Goal: Communication & Community: Answer question/provide support

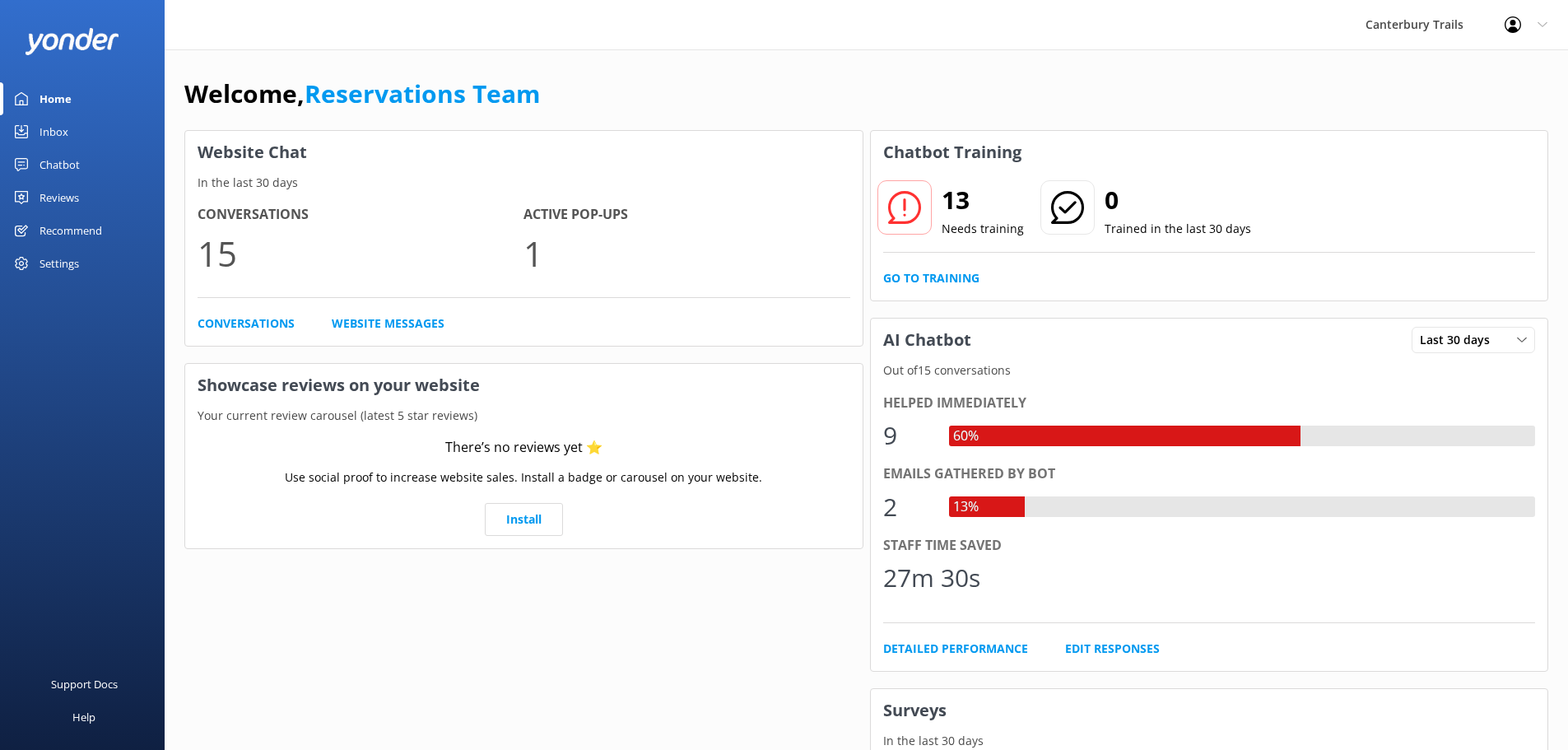
click at [86, 168] on link "Chatbot" at bounding box center [82, 165] width 165 height 33
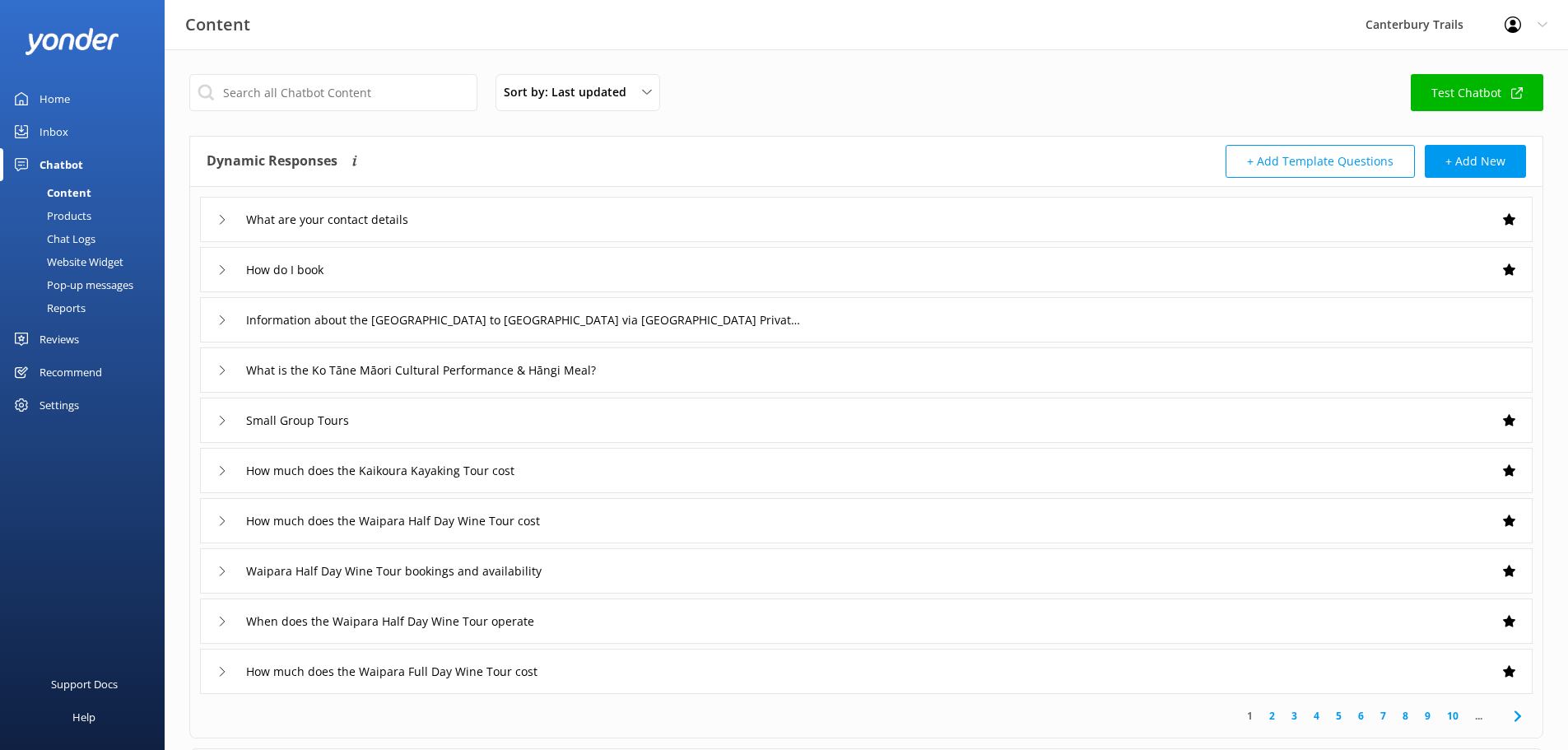
click at [63, 124] on div "Inbox" at bounding box center [53, 132] width 29 height 33
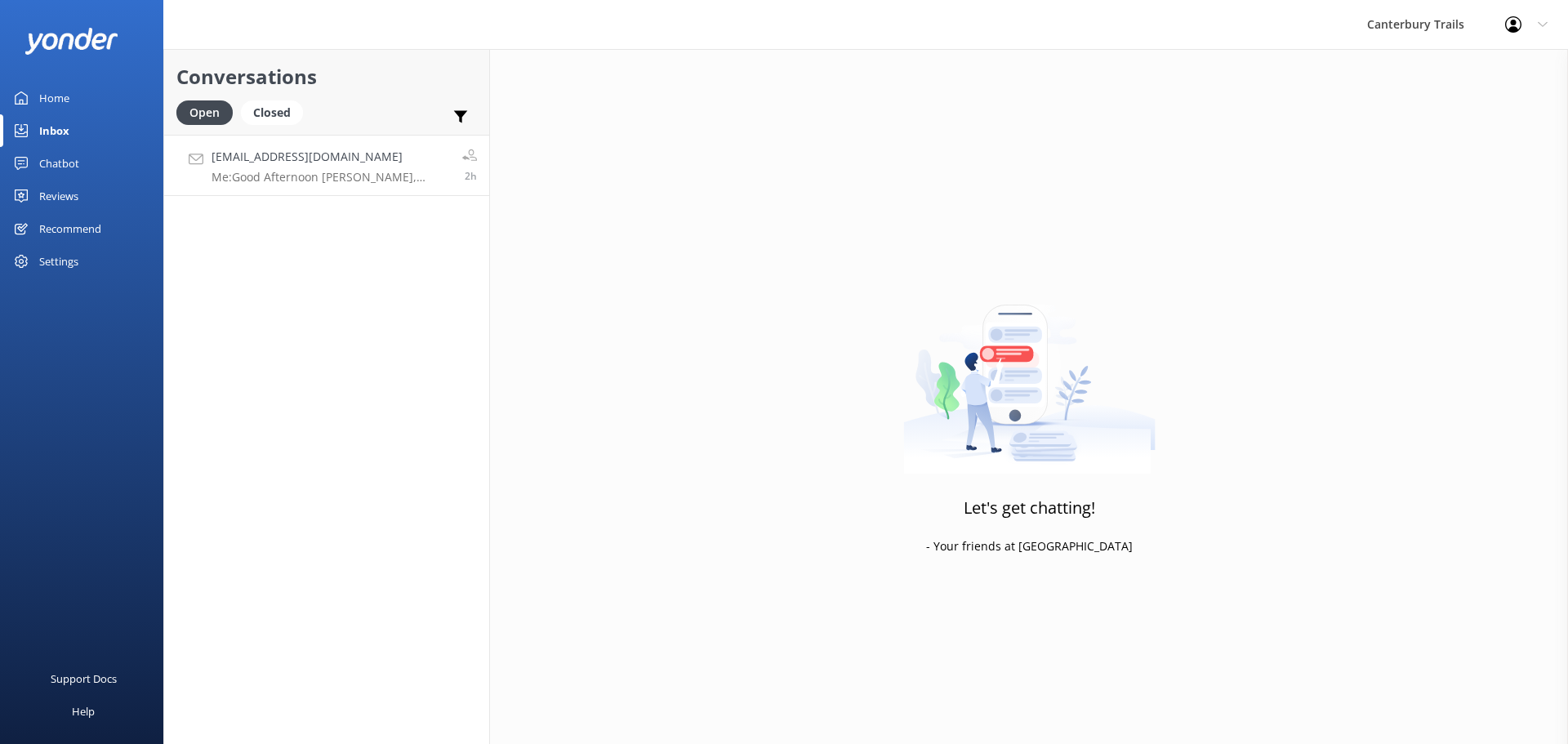
click at [268, 163] on h4 "[EMAIL_ADDRESS][DOMAIN_NAME]" at bounding box center [330, 157] width 239 height 18
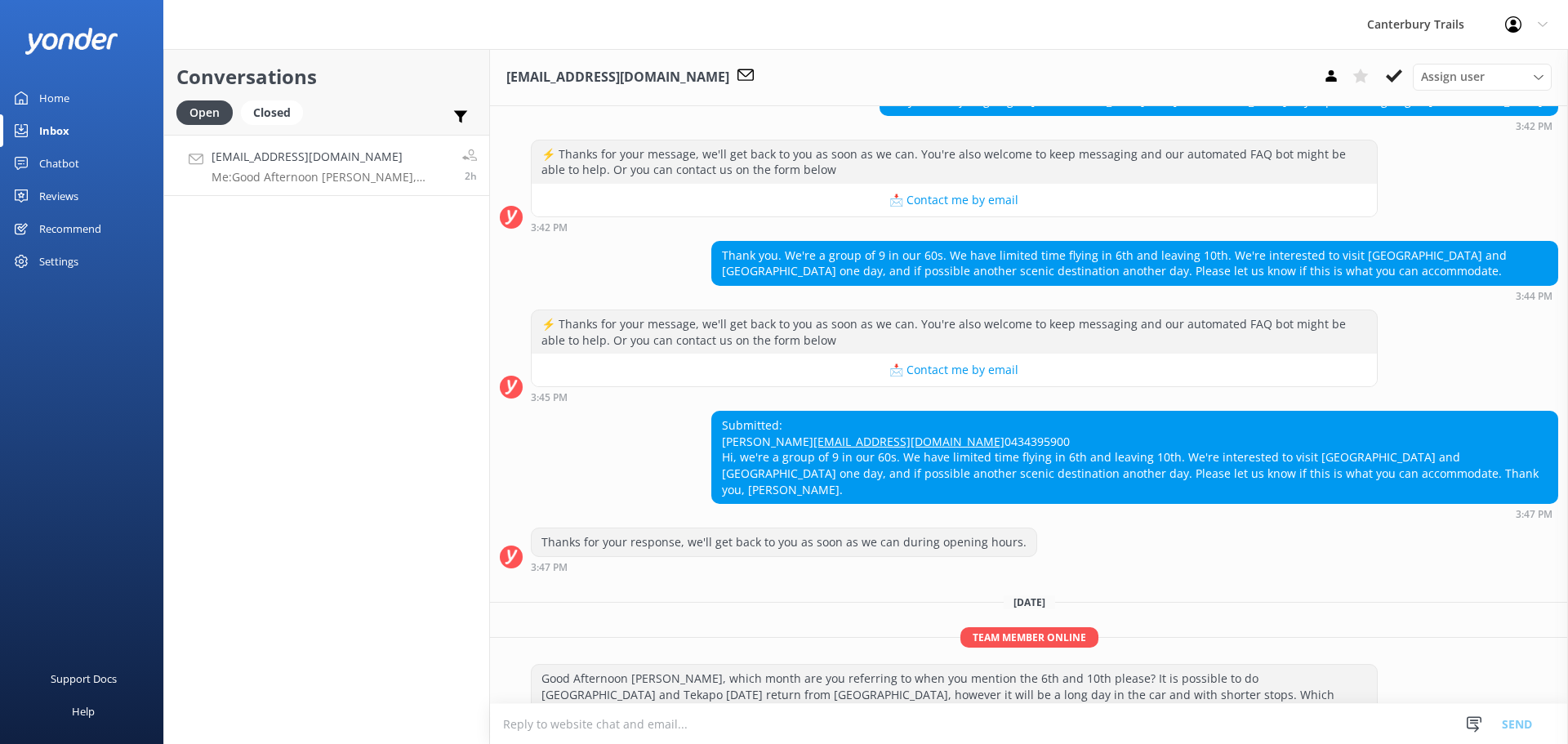
scroll to position [1073, 0]
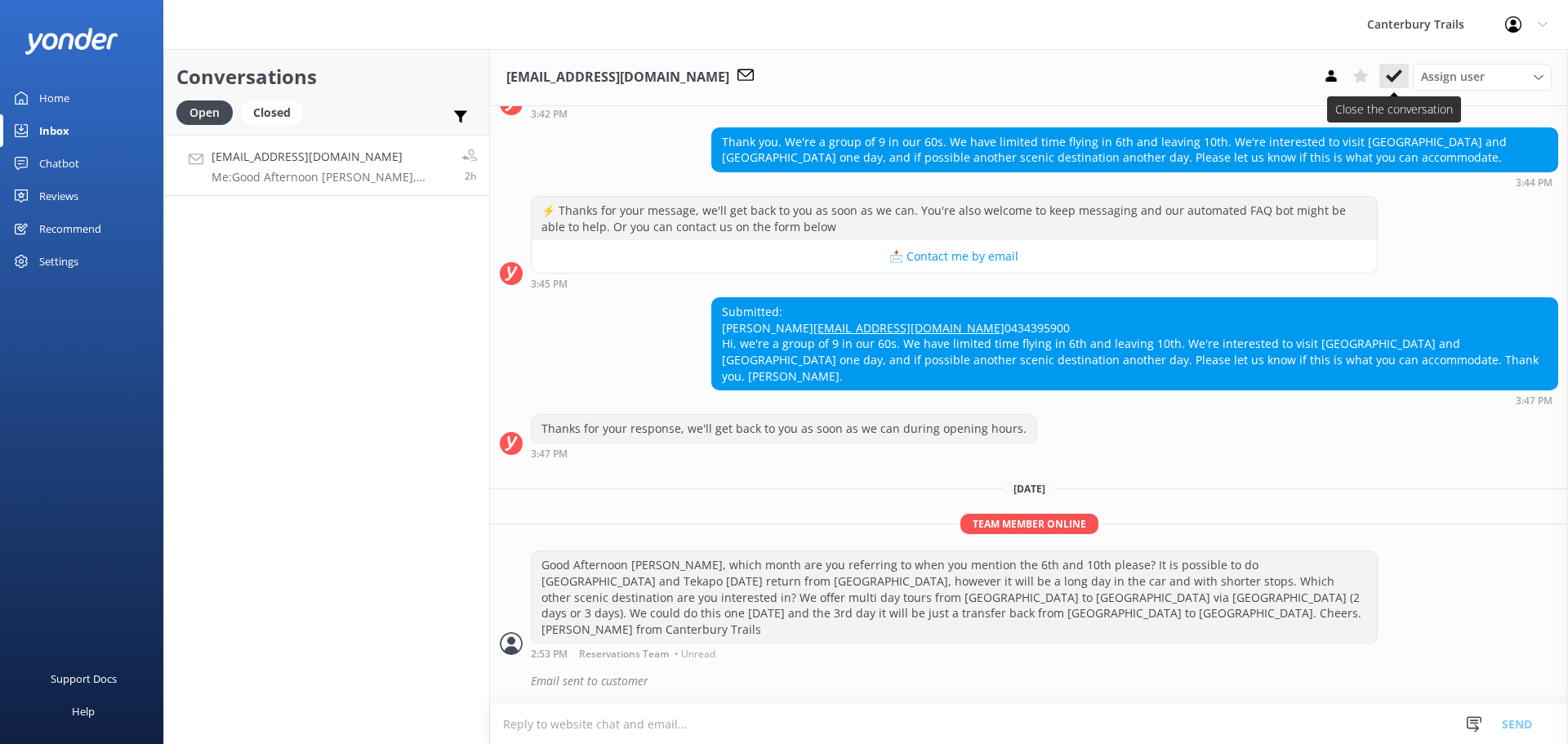
click at [1397, 72] on icon at bounding box center [1394, 76] width 17 height 17
